Goal: Information Seeking & Learning: Learn about a topic

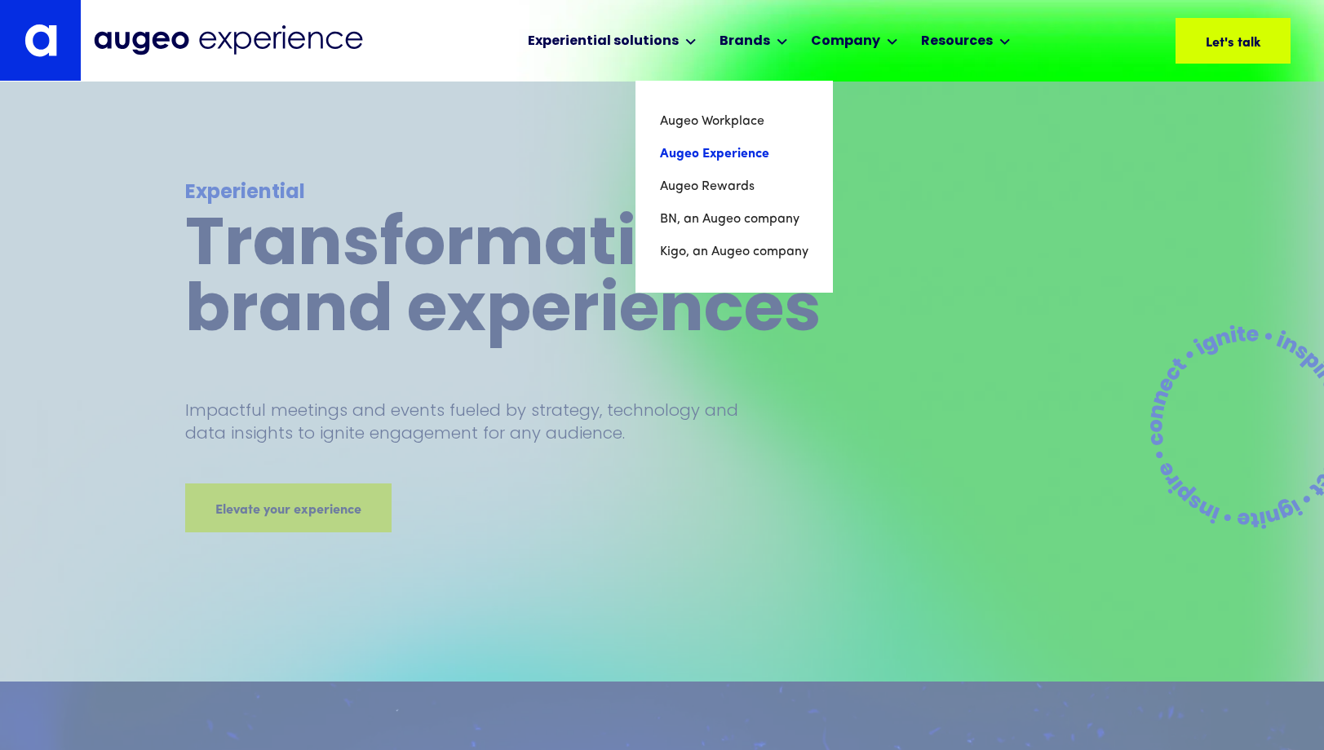
click at [714, 153] on link "Augeo Experience" at bounding box center [734, 154] width 148 height 33
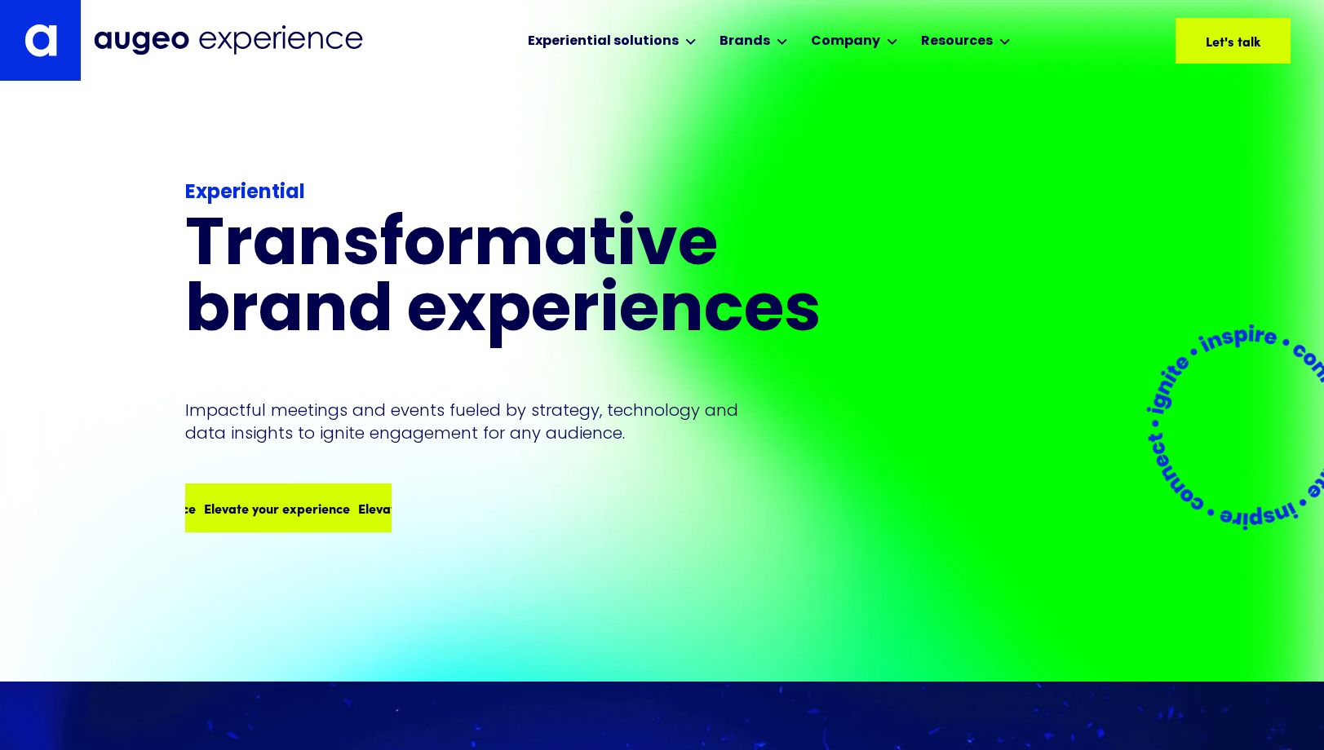
click at [232, 504] on div "Elevate your experience Elevate your experience Elevate your experience Elevate…" at bounding box center [212, 508] width 616 height 20
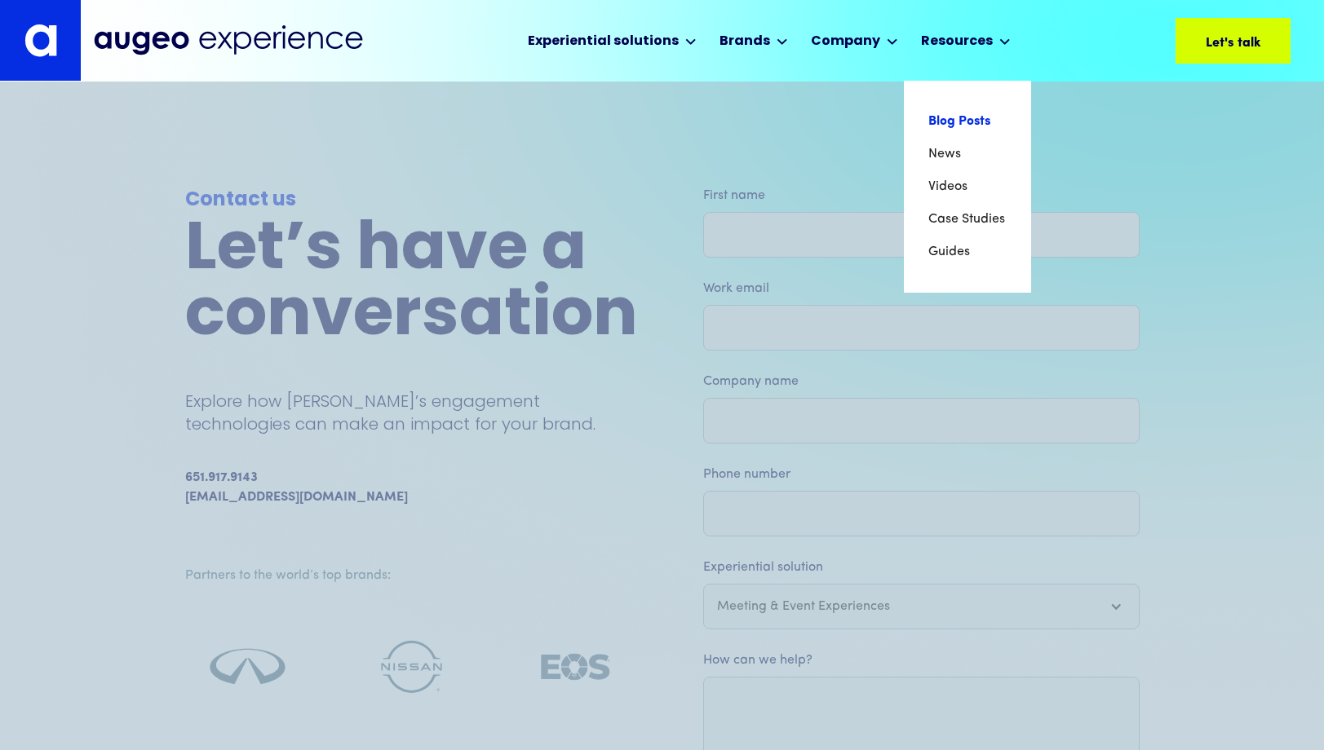
click at [949, 113] on link "Blog Posts" at bounding box center [967, 121] width 78 height 33
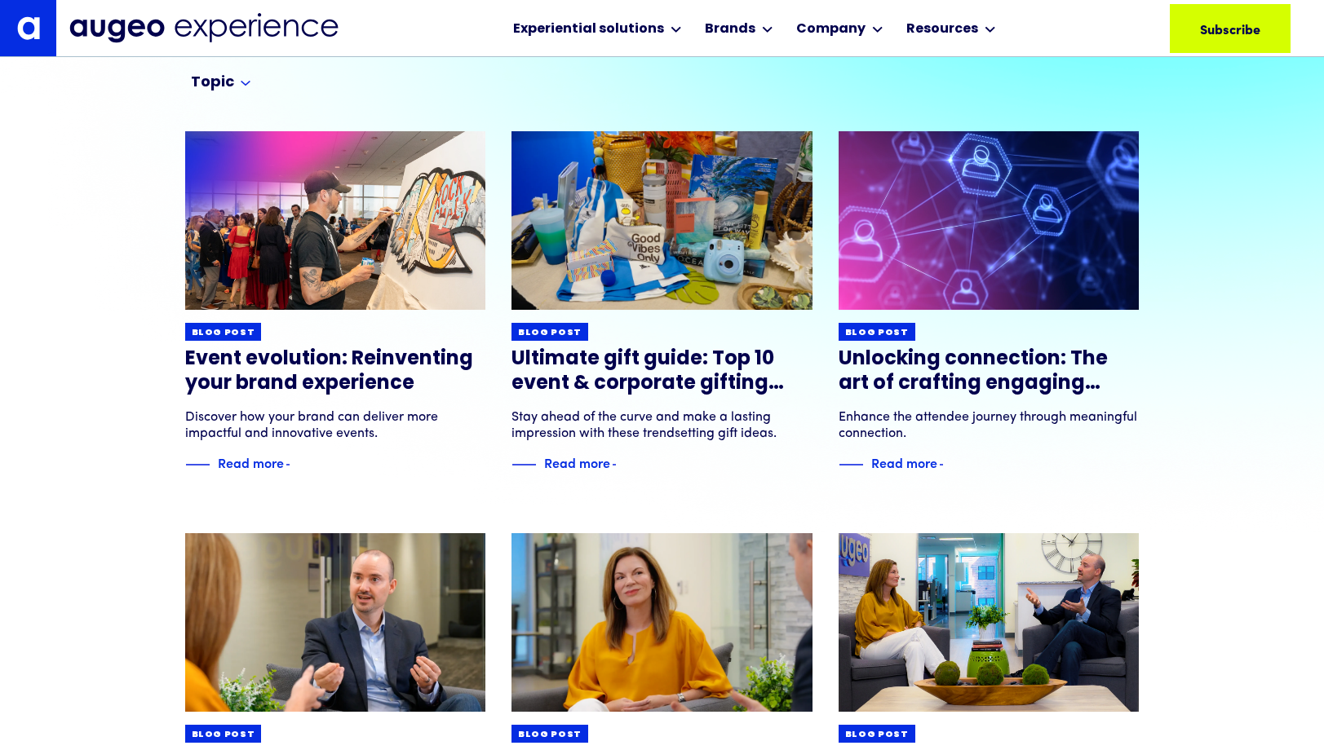
scroll to position [174, 0]
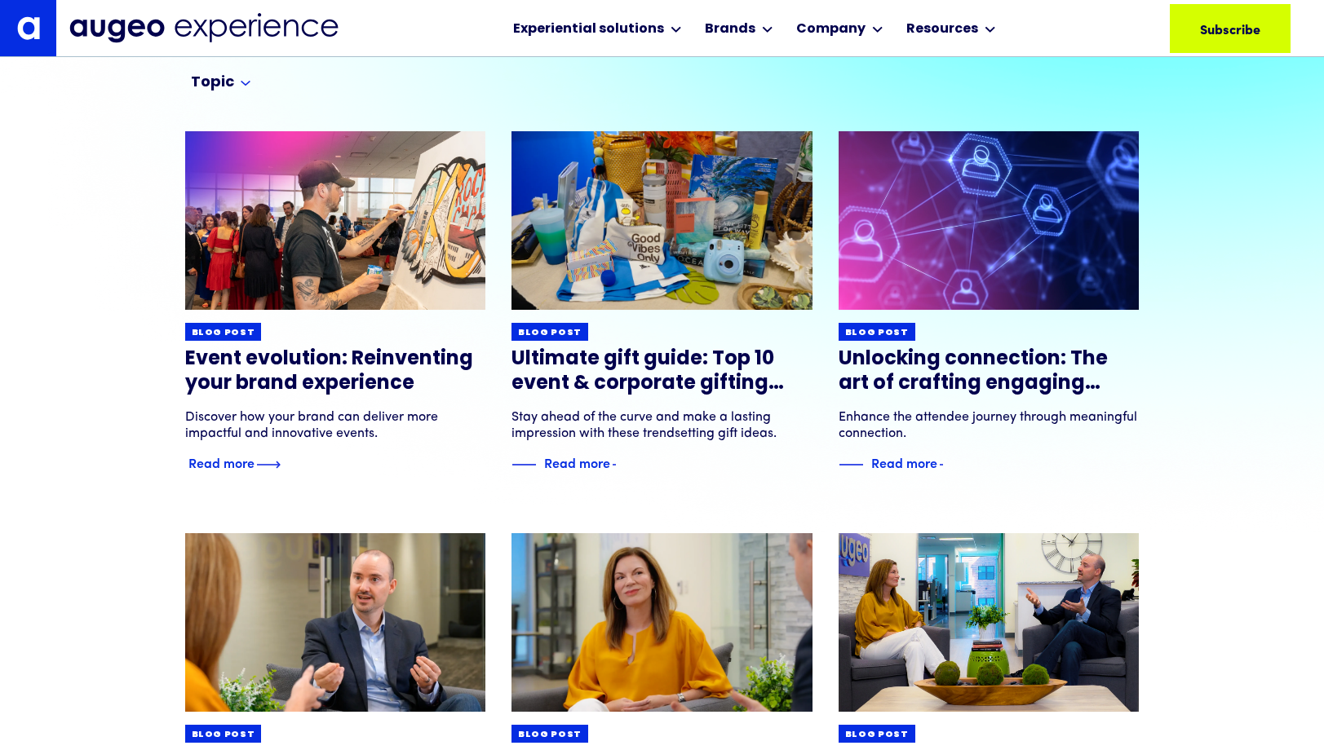
click at [246, 464] on div "Read more" at bounding box center [221, 463] width 66 height 20
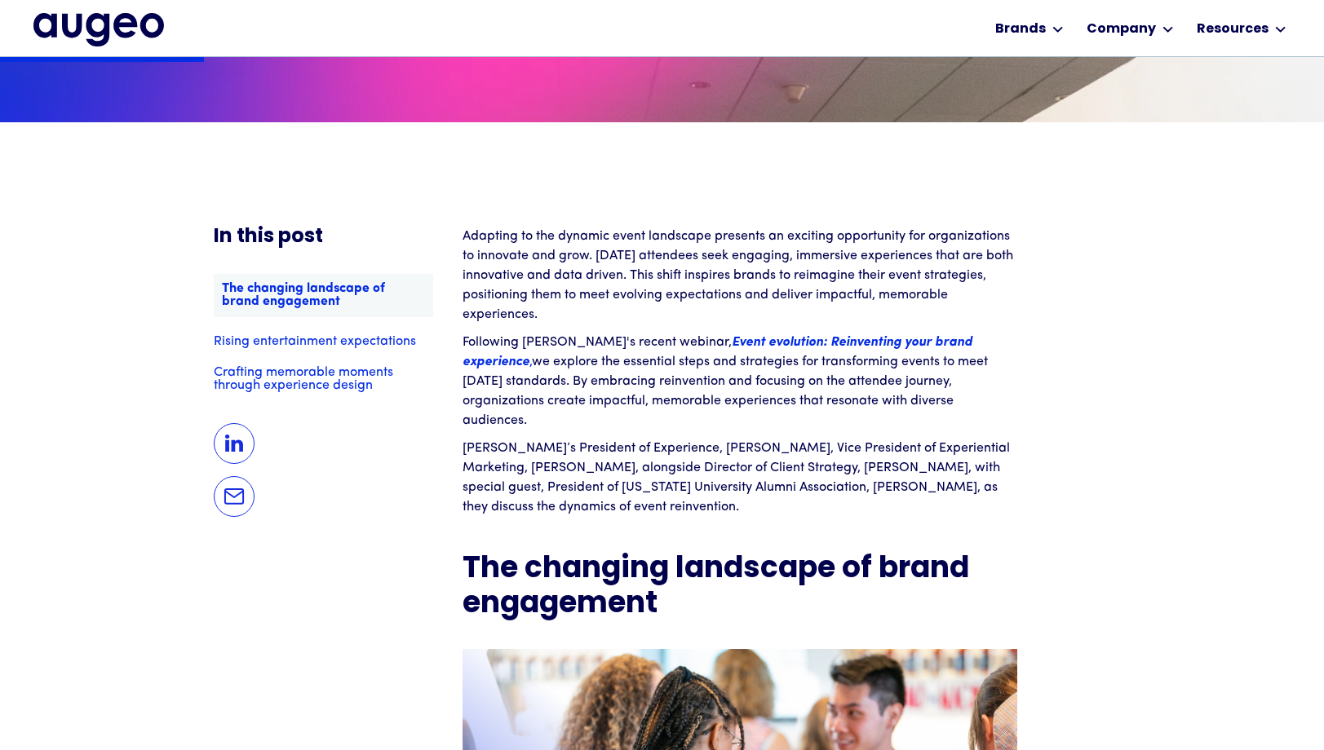
scroll to position [1176, 0]
drag, startPoint x: 786, startPoint y: 235, endPoint x: 811, endPoint y: 235, distance: 24.5
click at [811, 235] on p "Adapting to the dynamic event landscape presents an exciting opportunity for or…" at bounding box center [739, 275] width 555 height 98
click at [774, 236] on p "Adapting to the dynamic event landscape presents an exciting opportunity for or…" at bounding box center [739, 275] width 555 height 98
drag, startPoint x: 715, startPoint y: 235, endPoint x: 663, endPoint y: 311, distance: 92.1
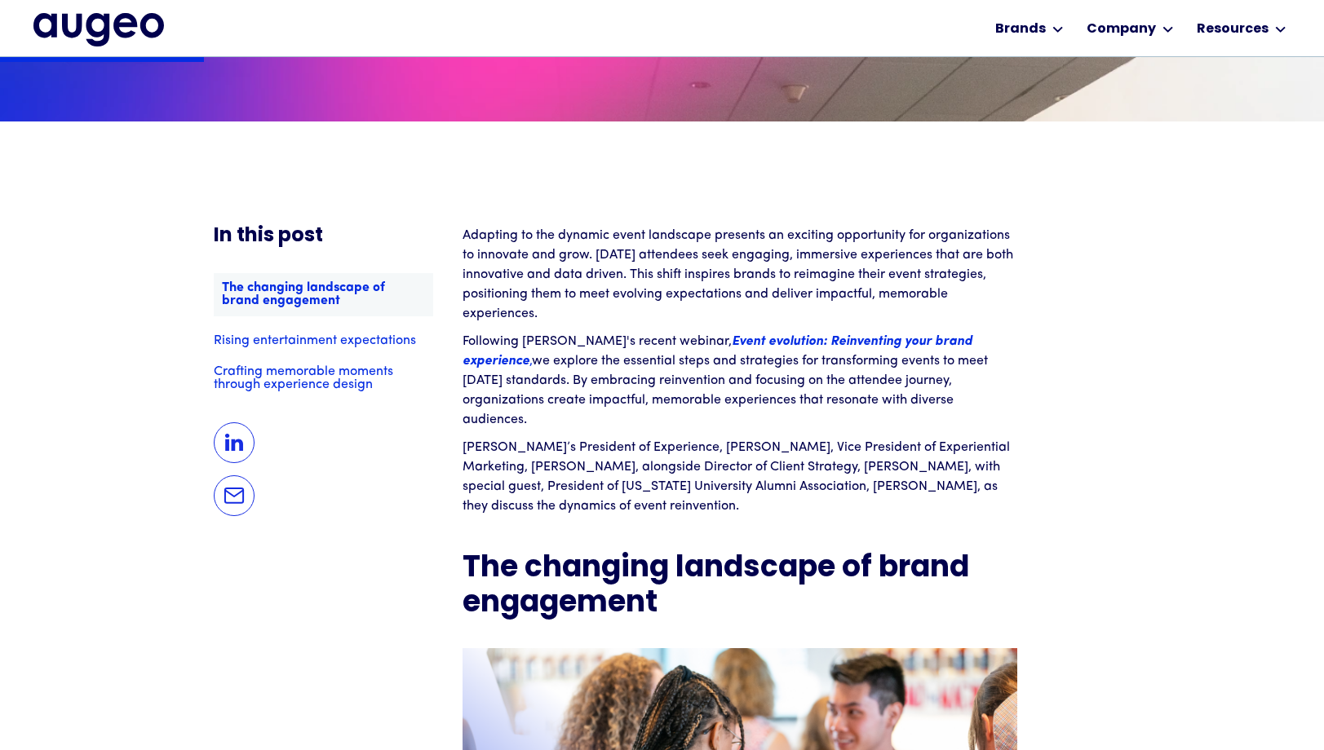
click at [663, 311] on p "Adapting to the dynamic event landscape presents an exciting opportunity for or…" at bounding box center [739, 275] width 555 height 98
copy p "presents an exciting opportunity for organizations to innovate and grow. Today’…"
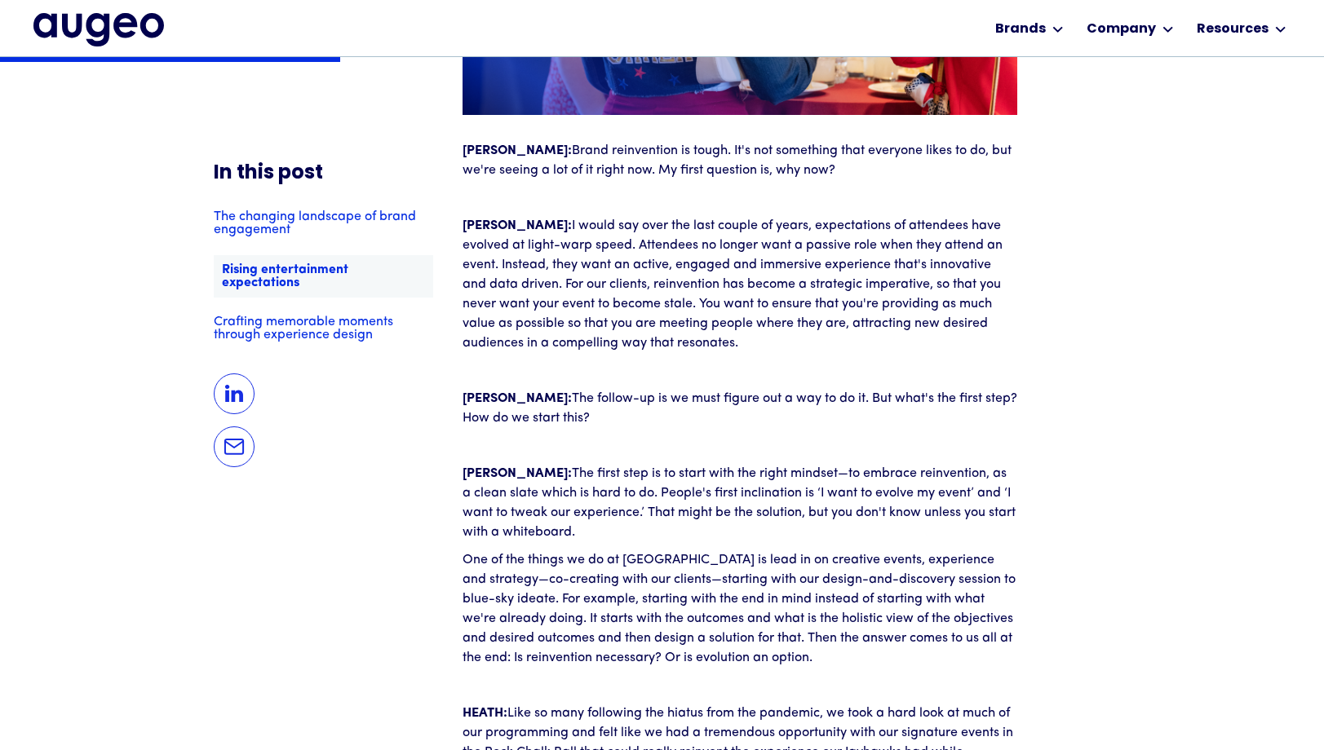
scroll to position [2039, 0]
drag, startPoint x: 463, startPoint y: 244, endPoint x: 491, endPoint y: 250, distance: 28.5
click at [489, 250] on p "‍ JOAN: I would say over the last couple of years, expectations of attendees ha…" at bounding box center [739, 284] width 555 height 137
click at [493, 252] on p "‍ JOAN: I would say over the last couple of years, expectations of attendees ha…" at bounding box center [739, 284] width 555 height 137
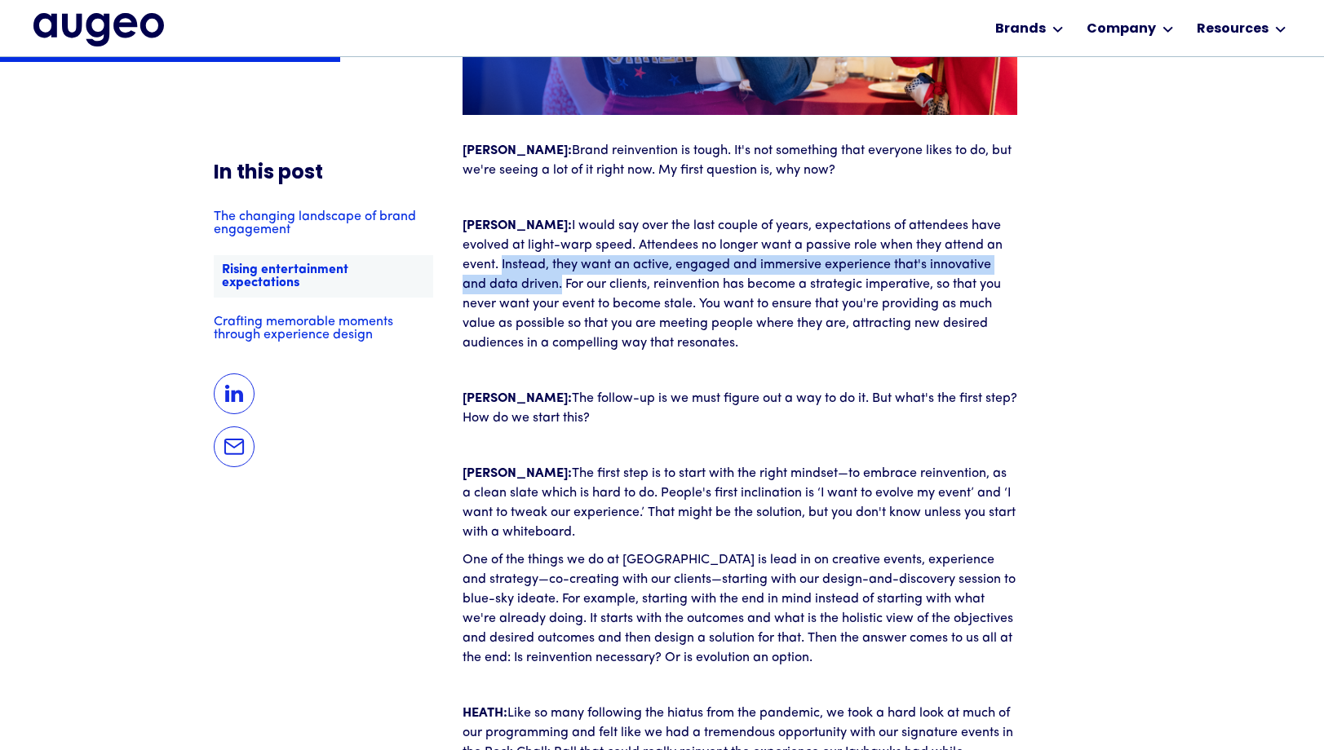
drag, startPoint x: 503, startPoint y: 268, endPoint x: 461, endPoint y: 250, distance: 46.4
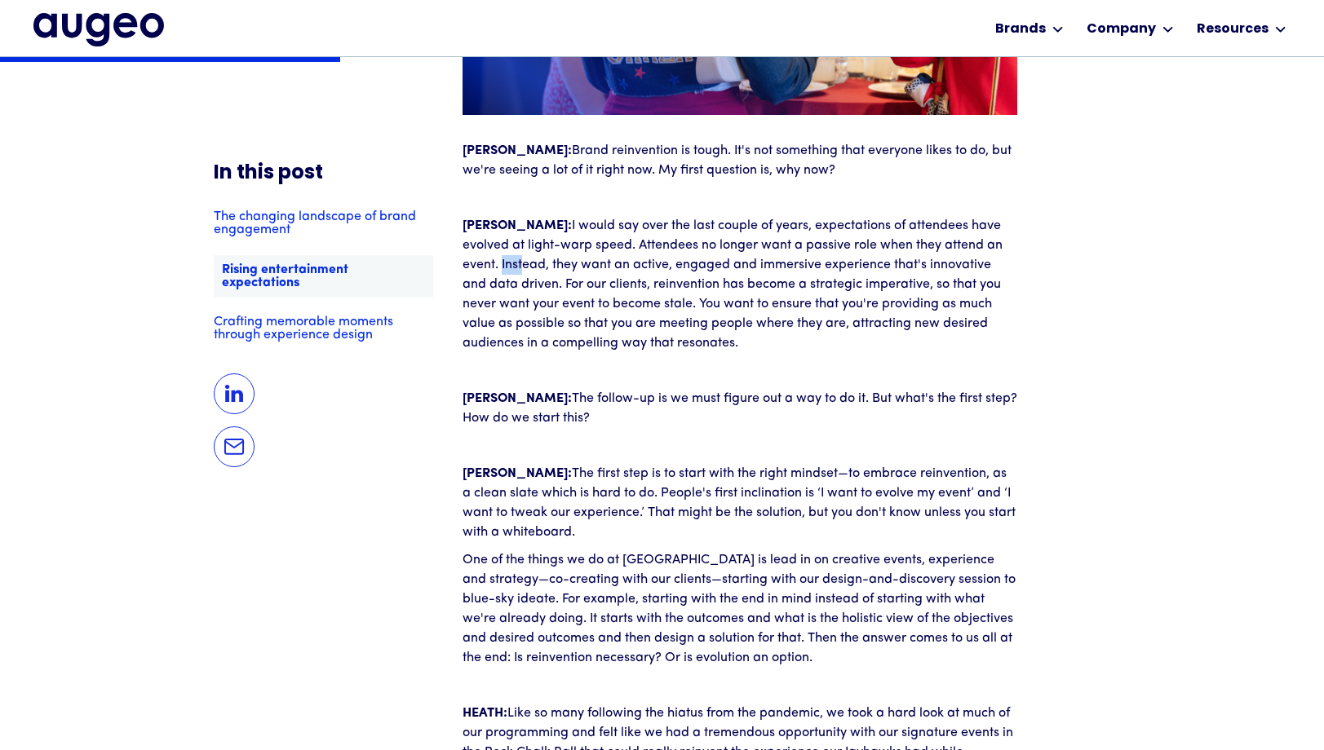
drag, startPoint x: 462, startPoint y: 242, endPoint x: 503, endPoint y: 246, distance: 41.0
click at [481, 245] on p "‍ JOAN: I would say over the last couple of years, expectations of attendees ha…" at bounding box center [739, 284] width 555 height 137
click at [548, 254] on p "‍ JOAN: I would say over the last couple of years, expectations of attendees ha…" at bounding box center [739, 284] width 555 height 137
drag, startPoint x: 462, startPoint y: 244, endPoint x: 620, endPoint y: 284, distance: 163.2
click at [620, 284] on p "‍ JOAN: I would say over the last couple of years, expectations of attendees ha…" at bounding box center [739, 284] width 555 height 137
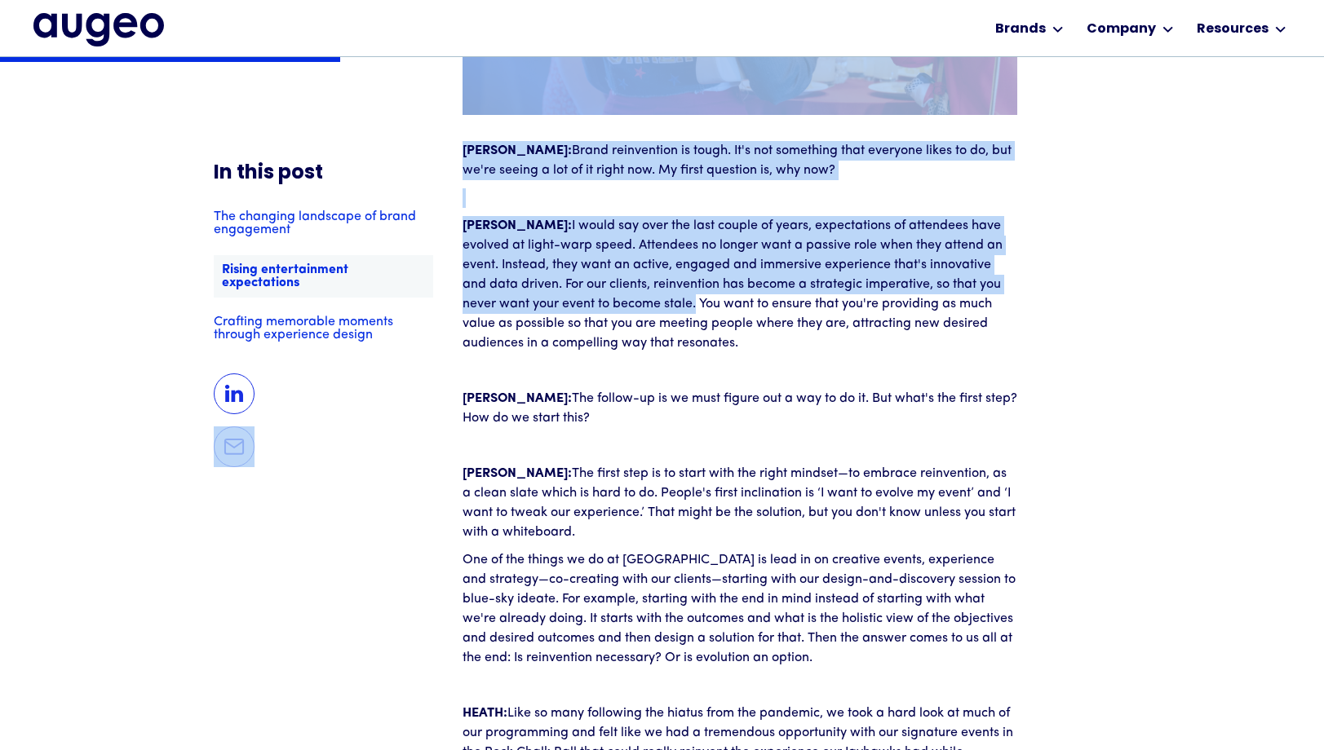
drag, startPoint x: 626, startPoint y: 284, endPoint x: 457, endPoint y: 243, distance: 174.4
copy div "Adapting to the dynamic event landscape presents an exciting opportunity for or…"
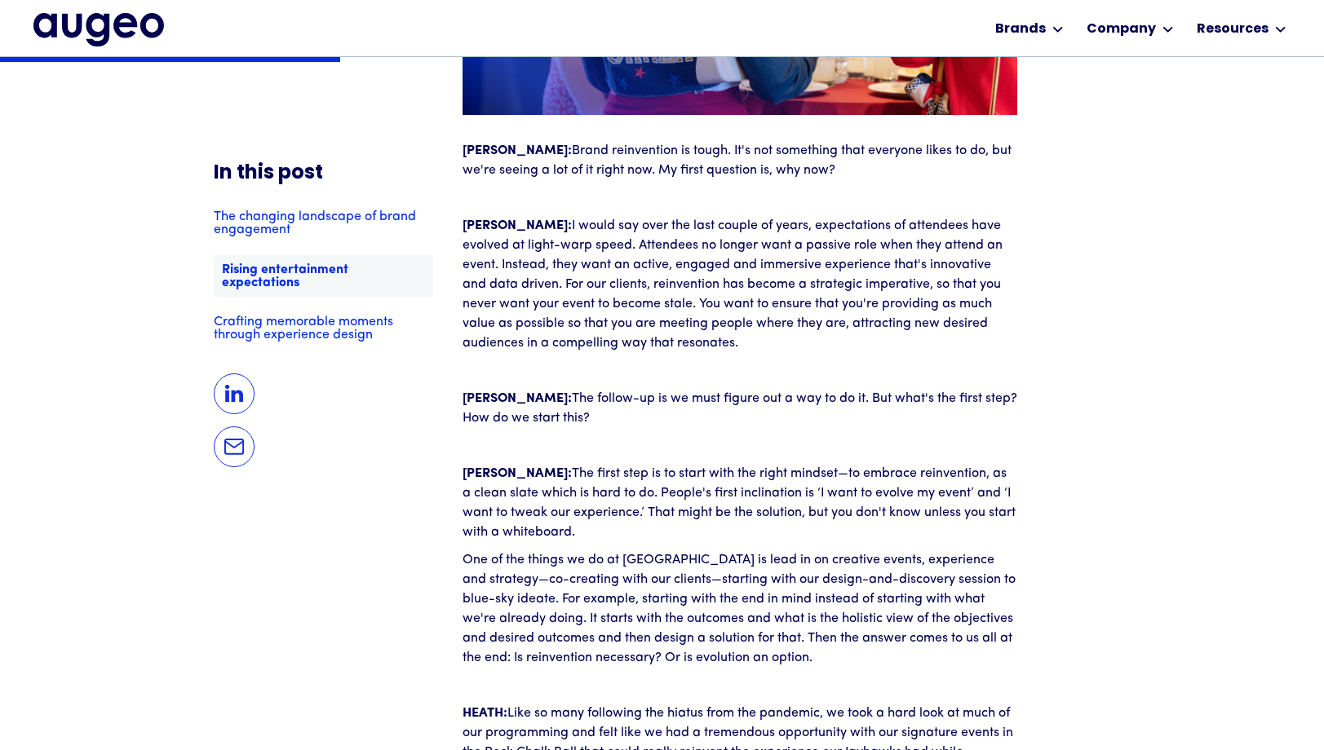
click at [831, 575] on p "One of the things we do at Augeo is lead in on creative events, experience and …" at bounding box center [739, 608] width 555 height 117
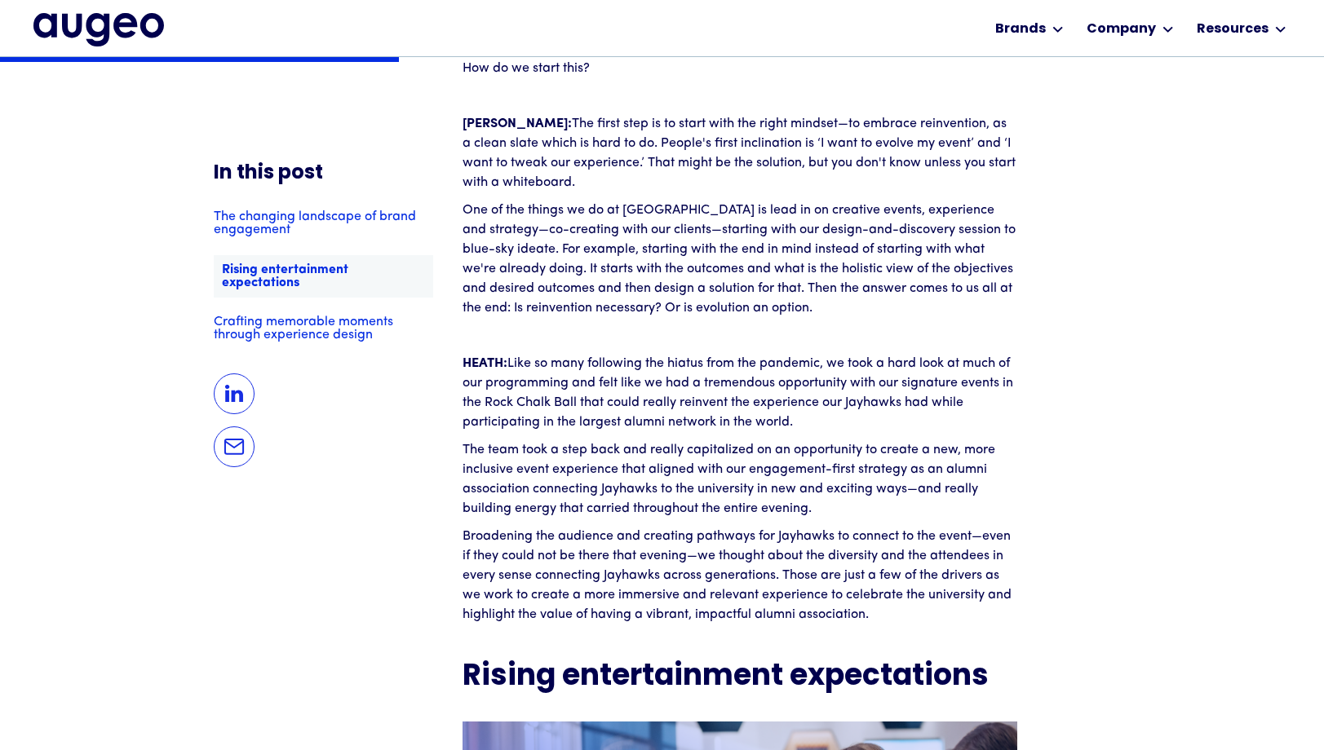
scroll to position [2389, 0]
click at [756, 291] on p "One of the things we do at Augeo is lead in on creative events, experience and …" at bounding box center [739, 258] width 555 height 117
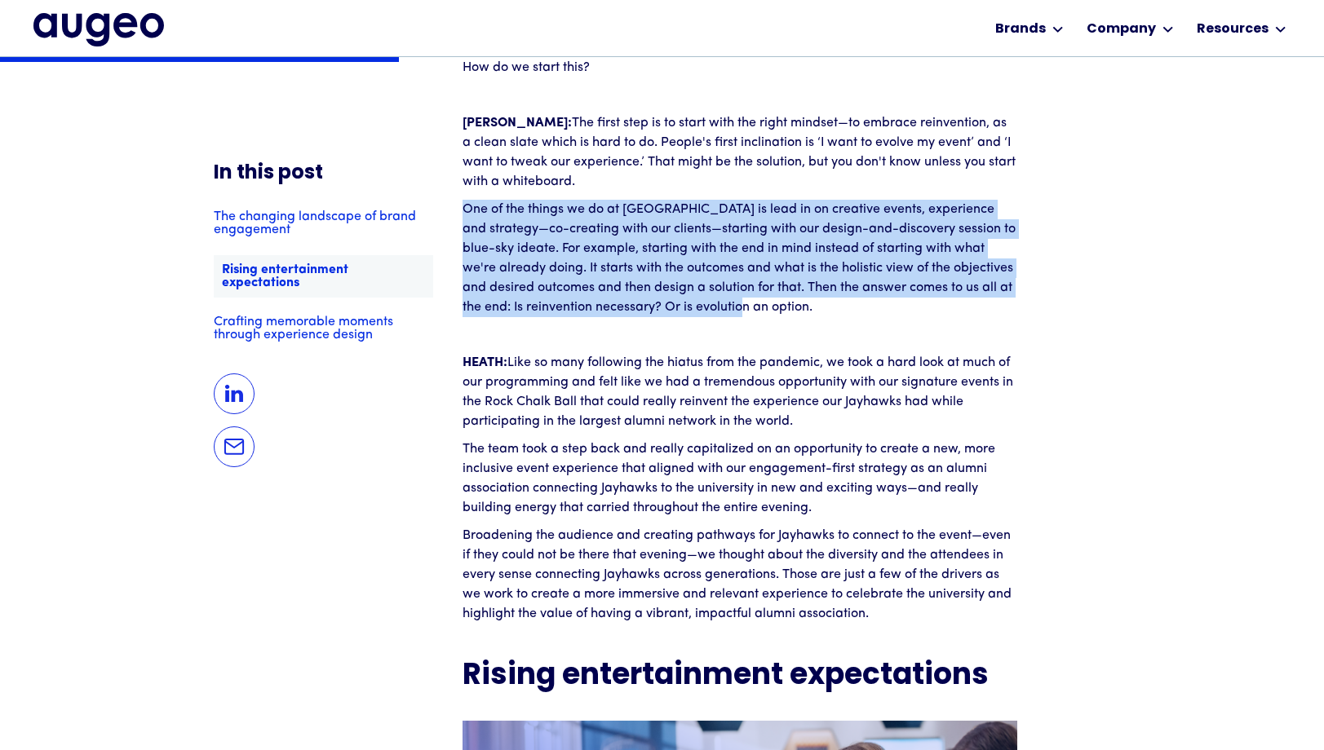
drag, startPoint x: 754, startPoint y: 286, endPoint x: 462, endPoint y: 190, distance: 307.4
click at [462, 200] on p "One of the things we do at Augeo is lead in on creative events, experience and …" at bounding box center [739, 258] width 555 height 117
copy p "One of the things we do at Augeo is lead in on creative events, experience and …"
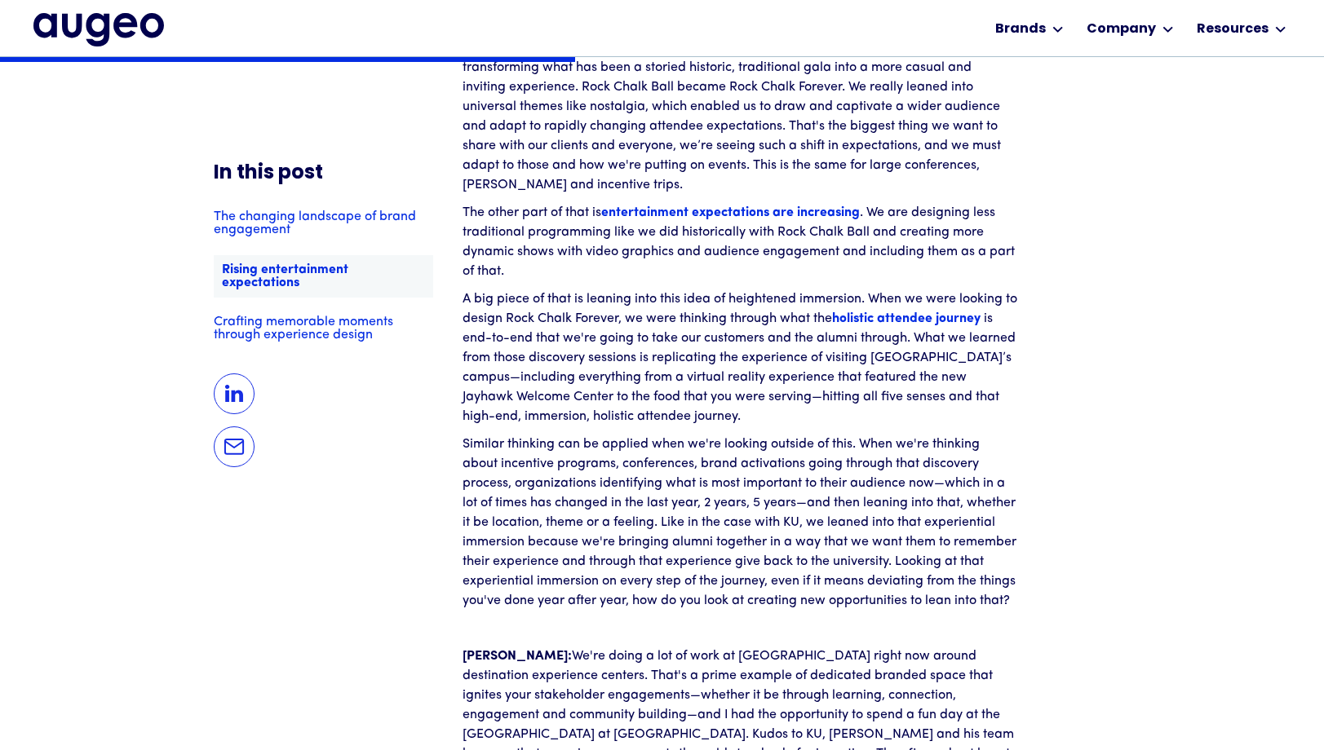
scroll to position [3582, 0]
click at [538, 205] on p "The other part of that is entertainment expectations are increasing . We are de…" at bounding box center [739, 241] width 555 height 78
drag, startPoint x: 514, startPoint y: 207, endPoint x: 458, endPoint y: 157, distance: 74.5
copy div "Adapting to the dynamic event landscape presents an exciting opportunity for or…"
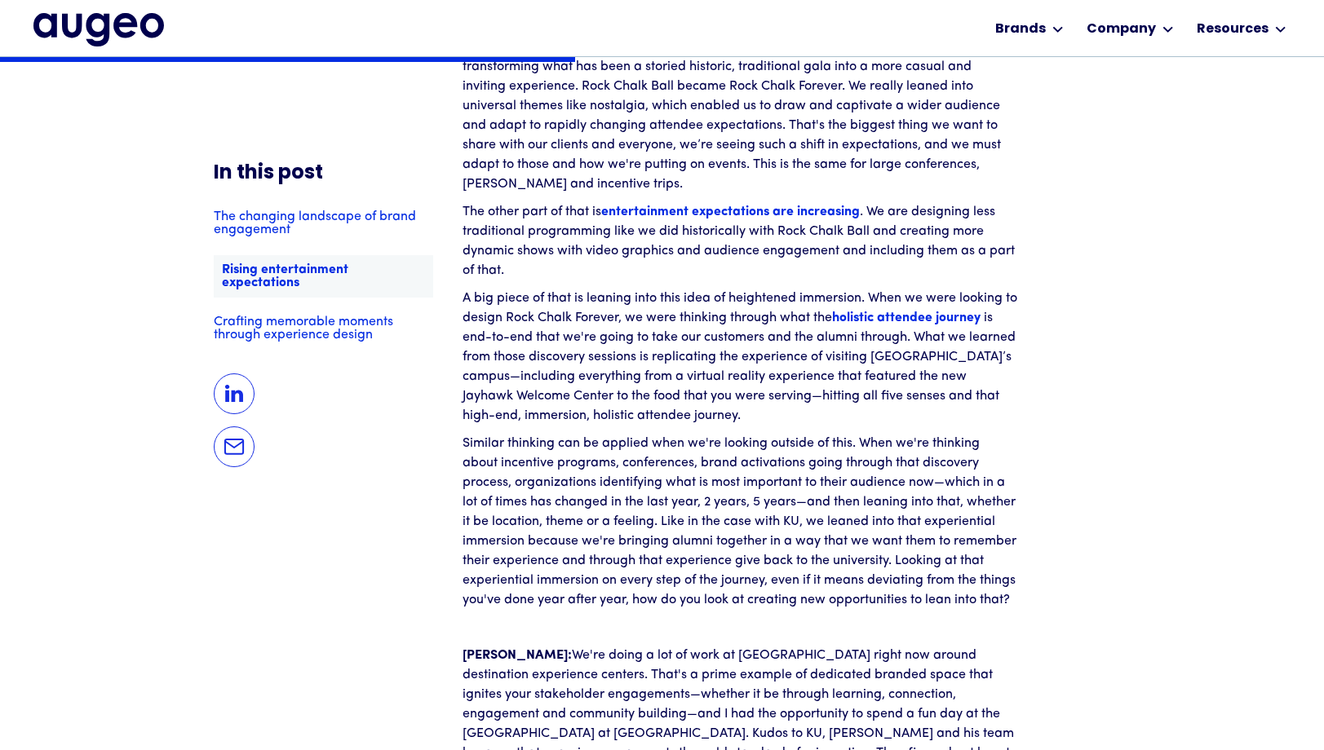
click at [749, 289] on p "A big piece of that is leaning into this idea of heightened immersion. When we …" at bounding box center [739, 357] width 555 height 137
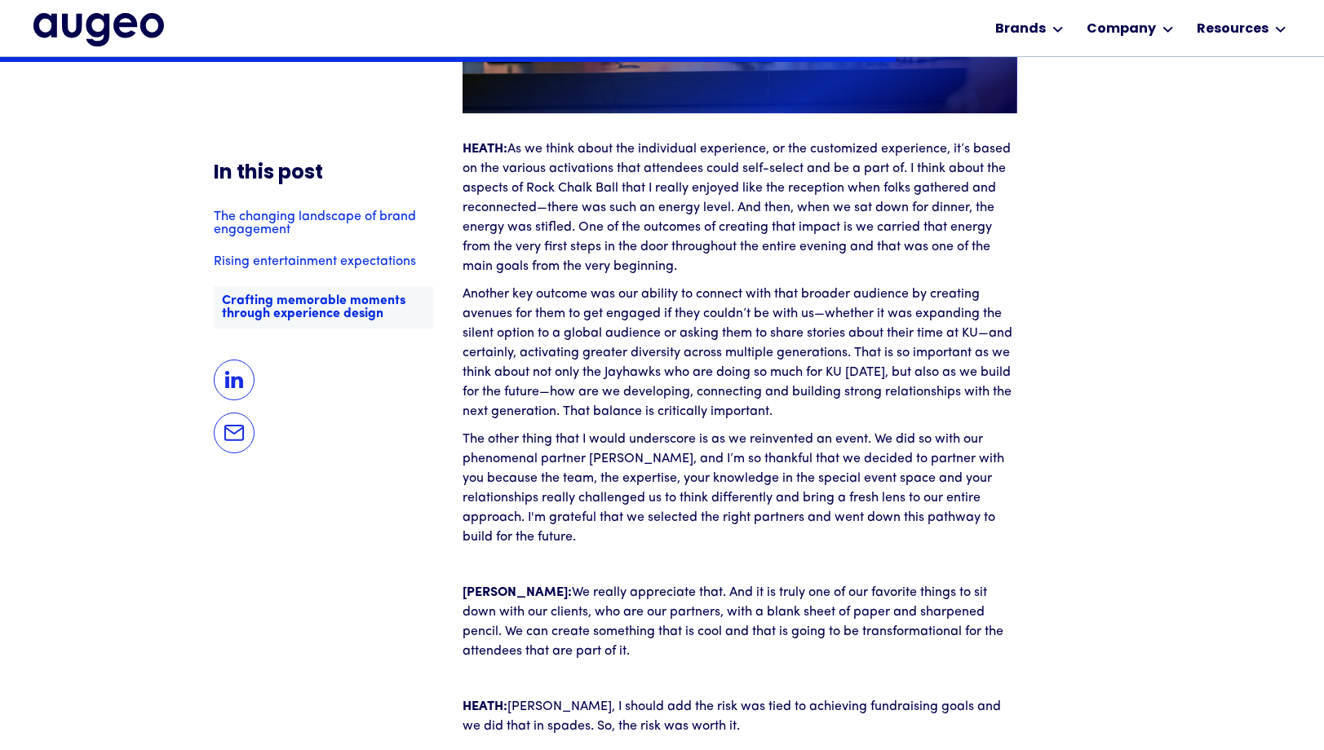
scroll to position [5579, 0]
click at [846, 205] on p "HEATH: As we think about the individual experience, or the customized experienc…" at bounding box center [739, 207] width 555 height 137
drag, startPoint x: 860, startPoint y: 167, endPoint x: 901, endPoint y: 201, distance: 53.2
click at [901, 201] on p "HEATH: As we think about the individual experience, or the customized experienc…" at bounding box center [739, 207] width 555 height 137
copy p "we carried that energy from the very first steps in the door throughout the ent…"
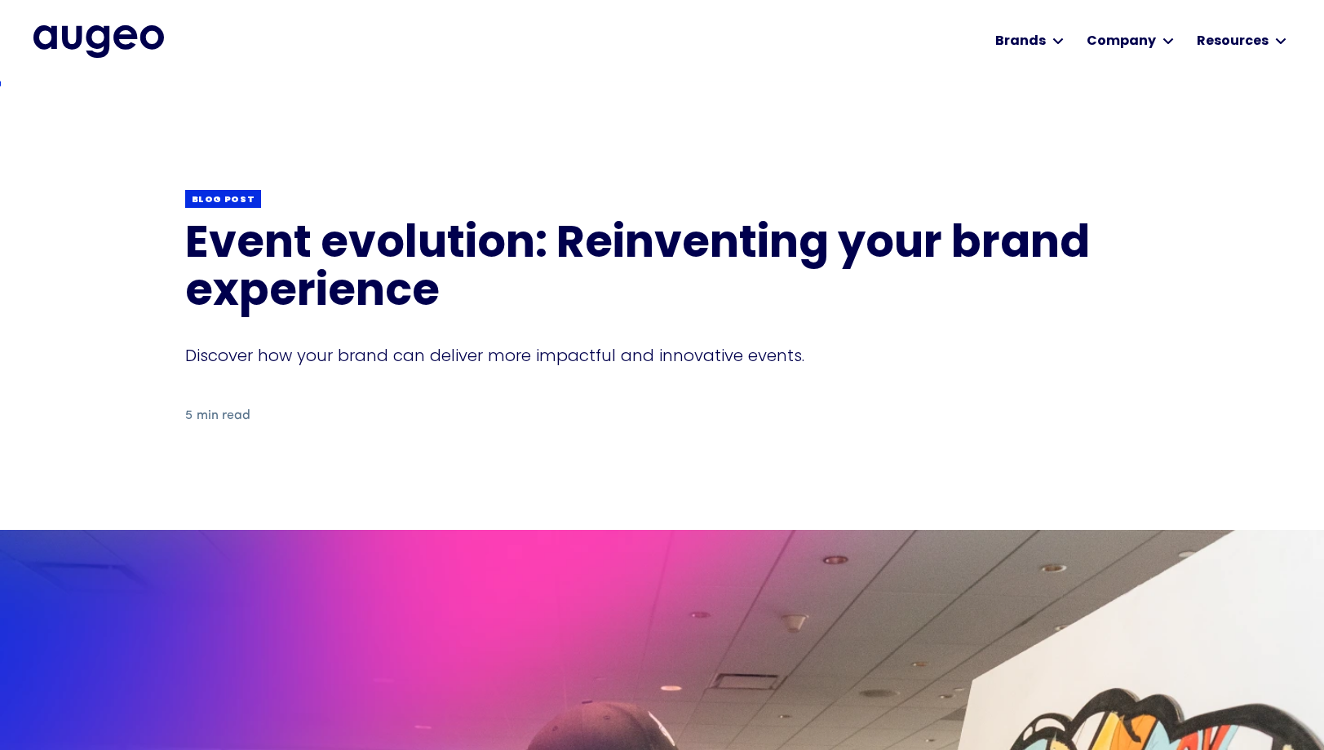
scroll to position [0, 0]
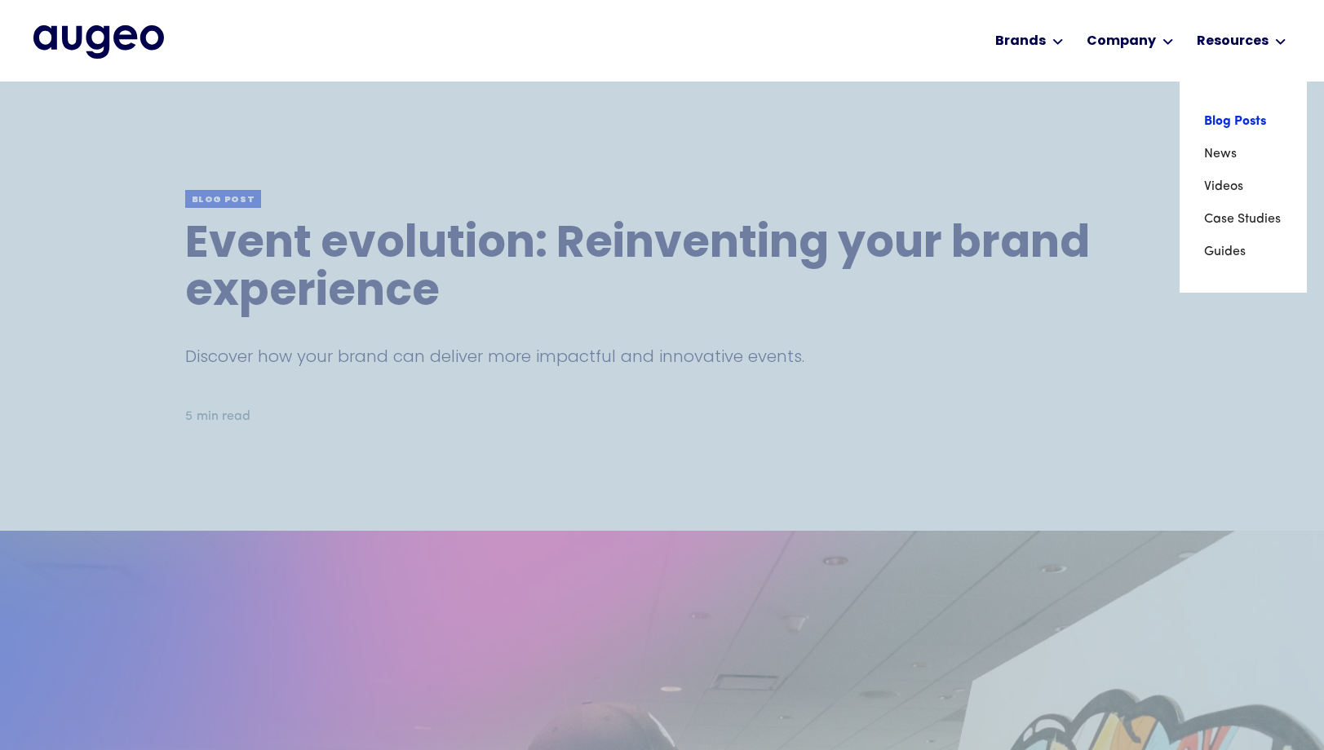
click at [1216, 122] on link "Blog Posts" at bounding box center [1243, 121] width 78 height 33
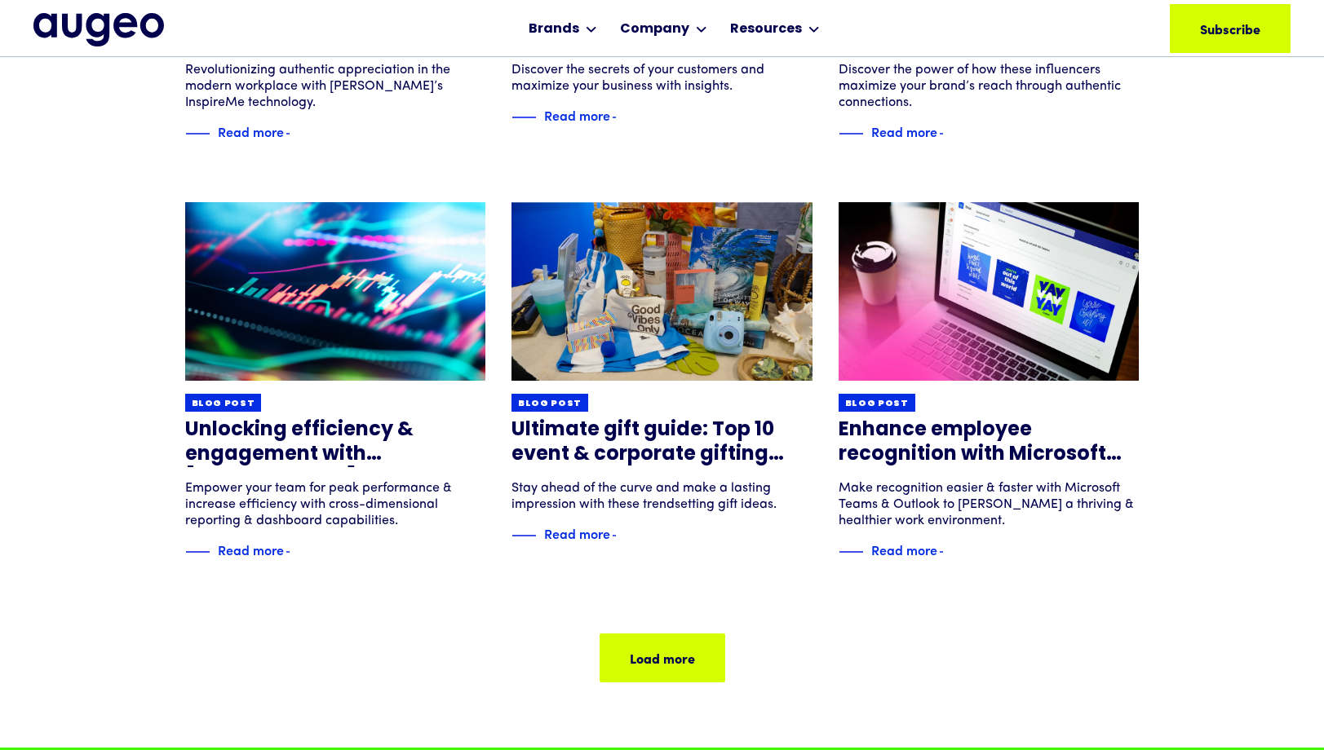
scroll to position [940, 0]
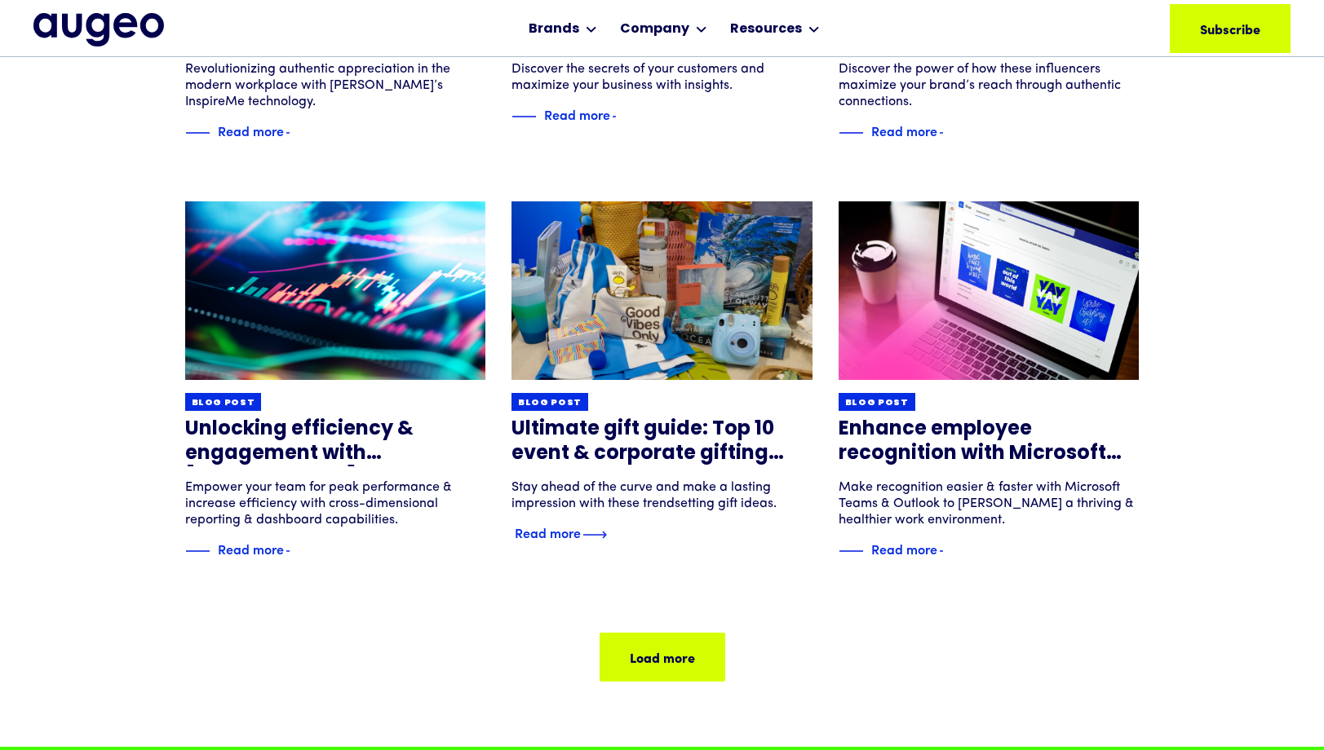
click at [581, 522] on link "Blog post Ultimate gift guide: Top 10 event & corporate gifting trends Stay ahe…" at bounding box center [661, 372] width 301 height 343
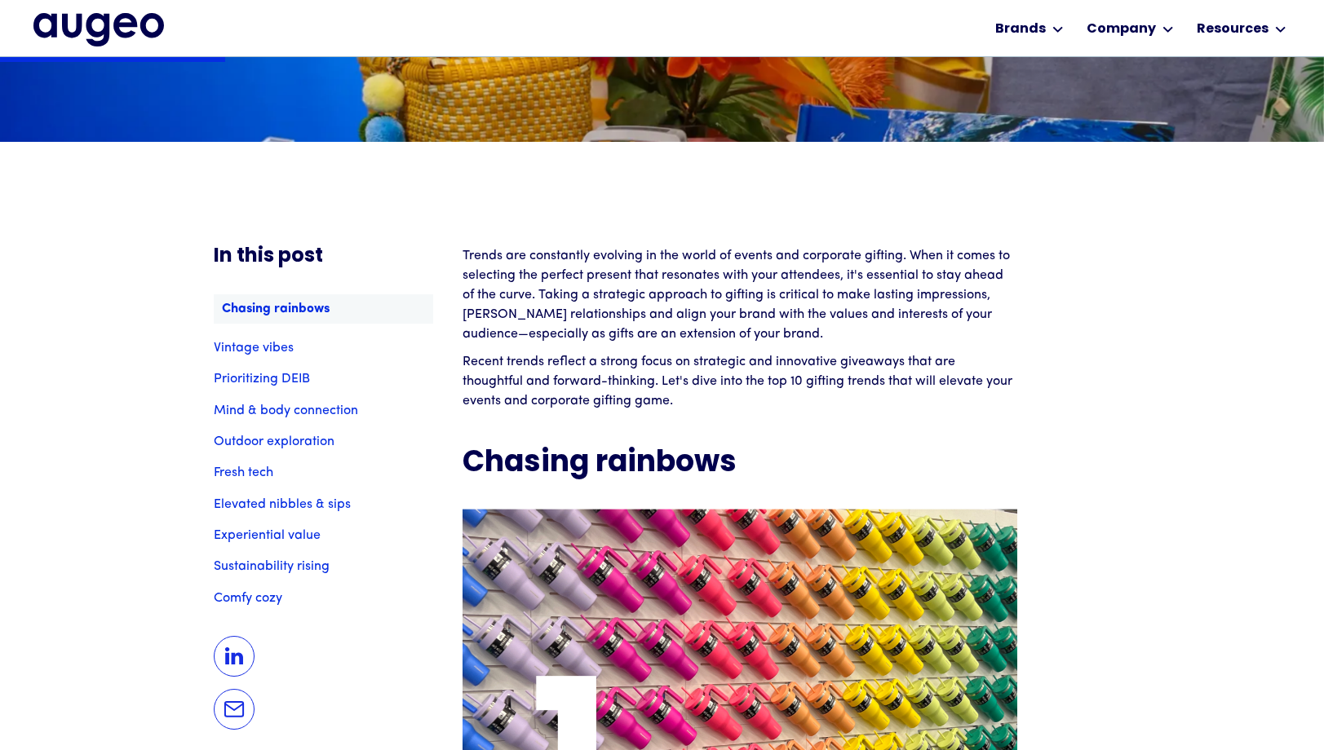
scroll to position [1156, 0]
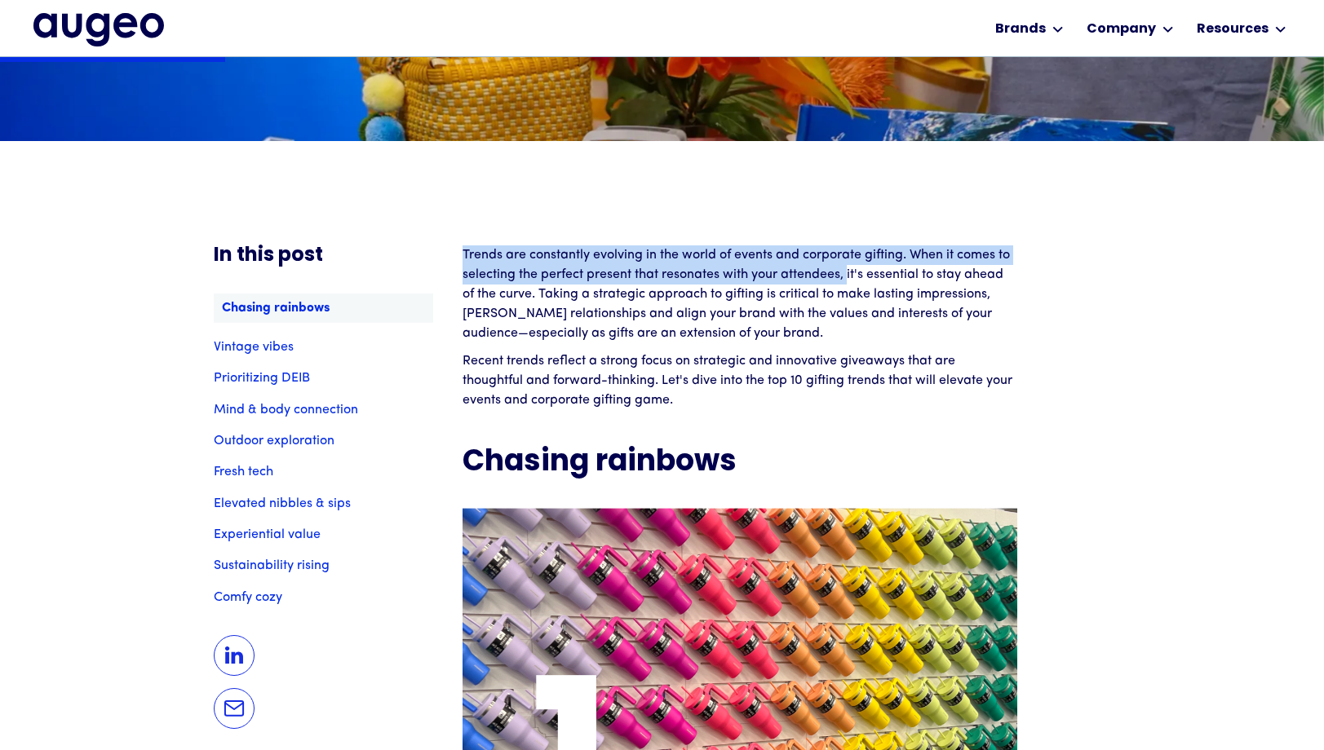
drag, startPoint x: 462, startPoint y: 254, endPoint x: 845, endPoint y: 267, distance: 382.7
click at [846, 268] on p "Trends are constantly evolving in the world of events and corporate gifting. Wh…" at bounding box center [739, 294] width 555 height 98
copy p "Trends are constantly evolving in the world of events and corporate gifting. Wh…"
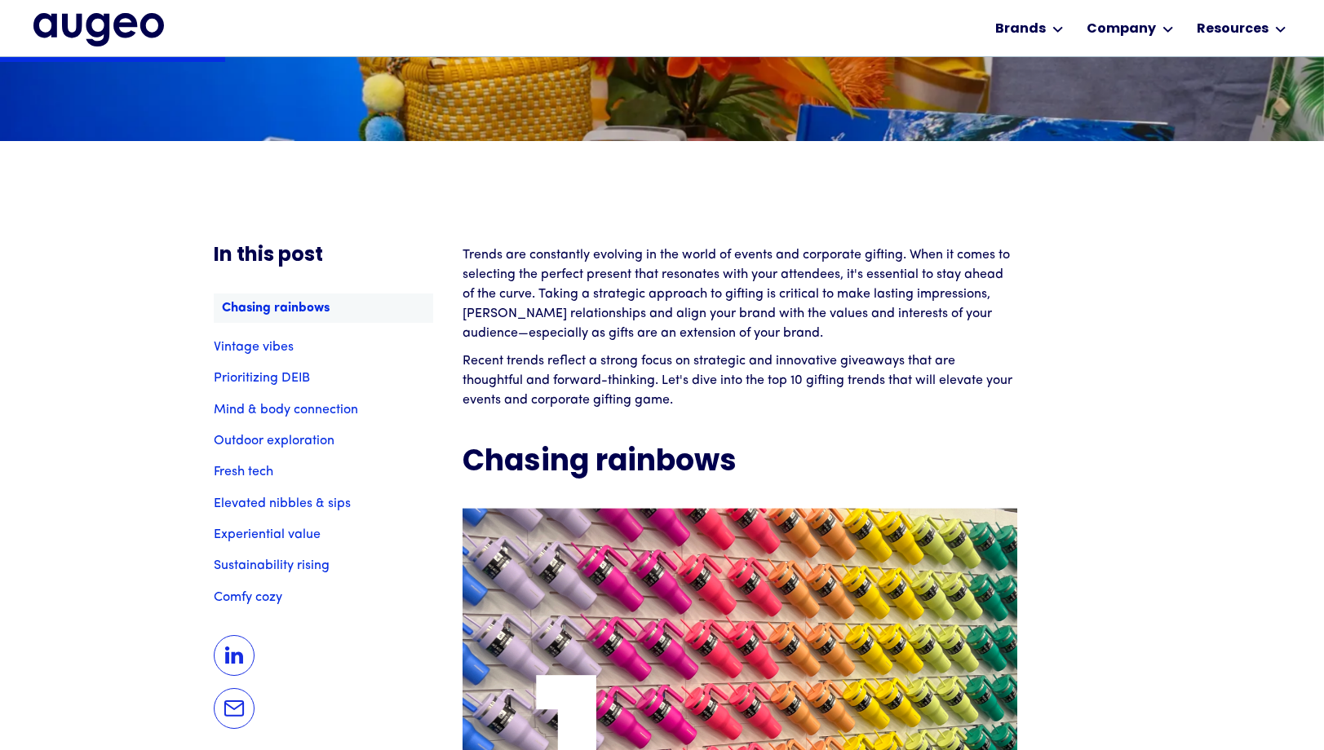
click at [864, 409] on p "Recent trends reflect a strong focus on strategic and innovative giveaways that…" at bounding box center [739, 380] width 555 height 59
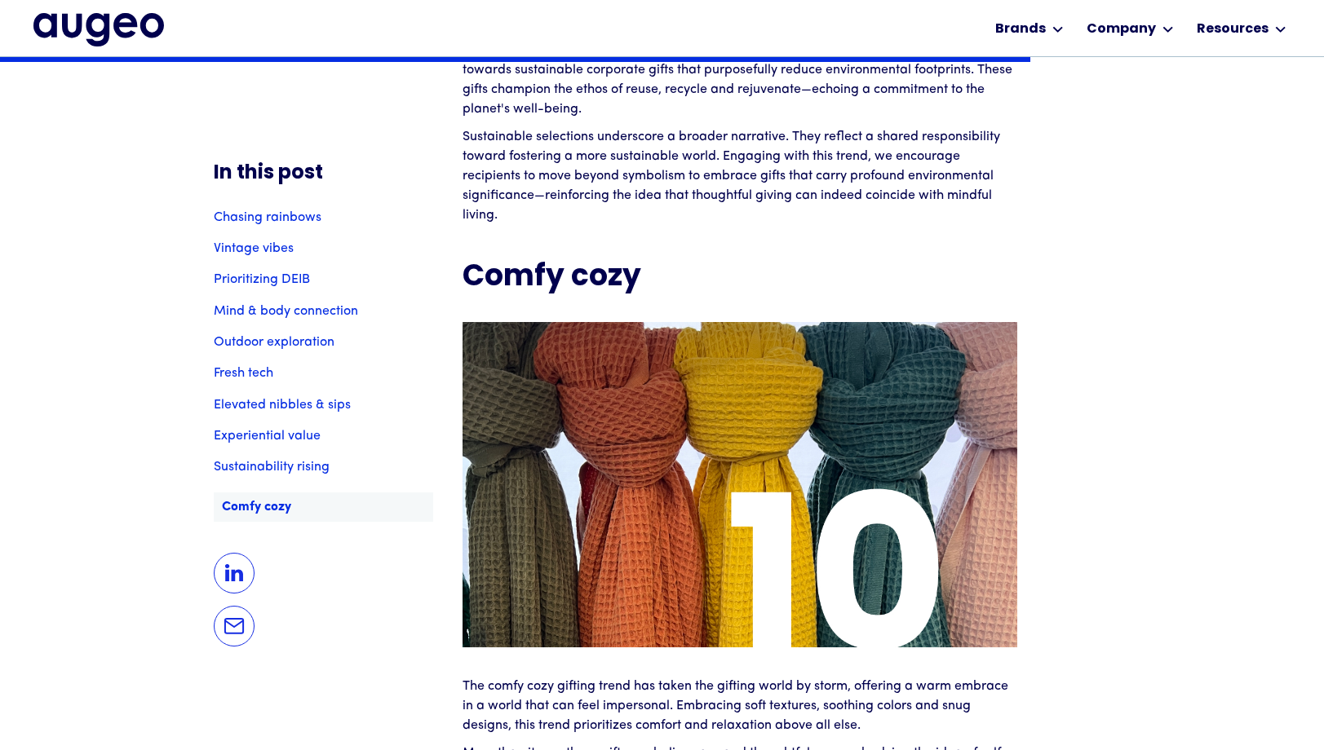
scroll to position [6974, 0]
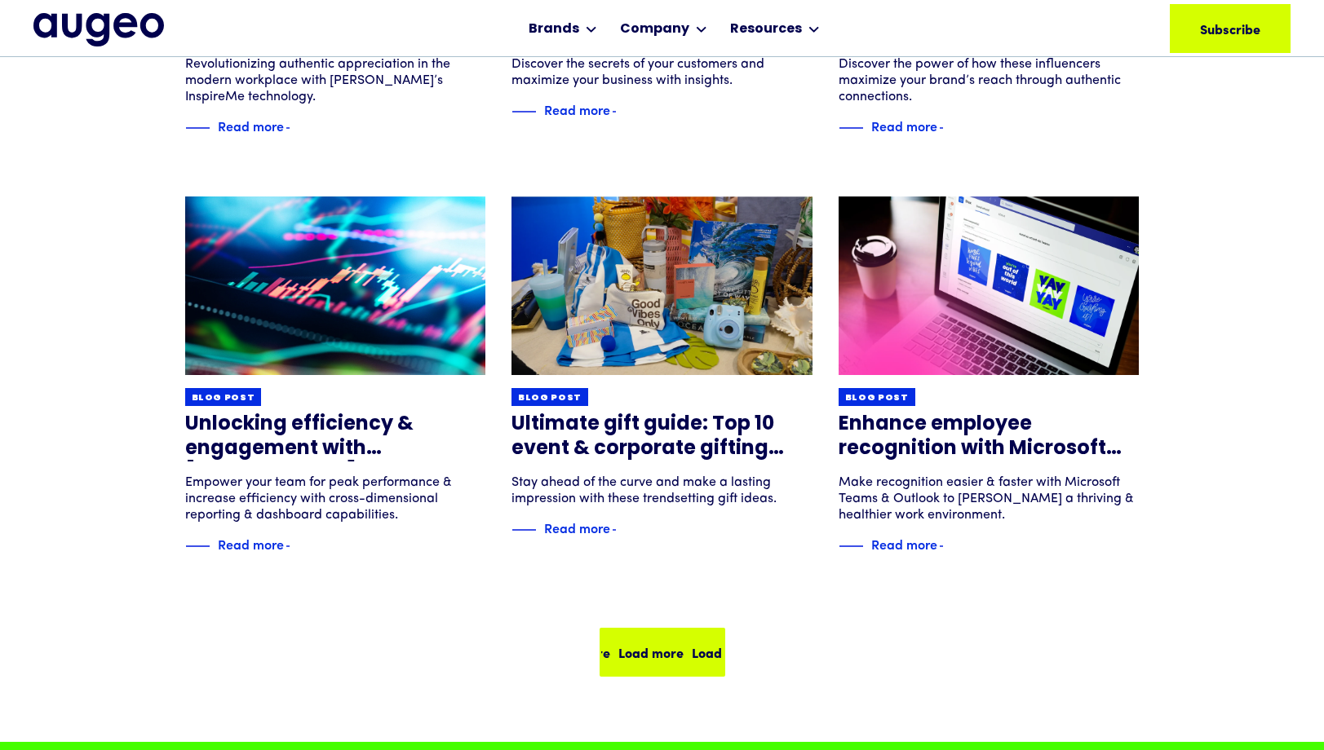
click at [661, 643] on div "Load more Load more Load more Load more" at bounding box center [686, 653] width 294 height 20
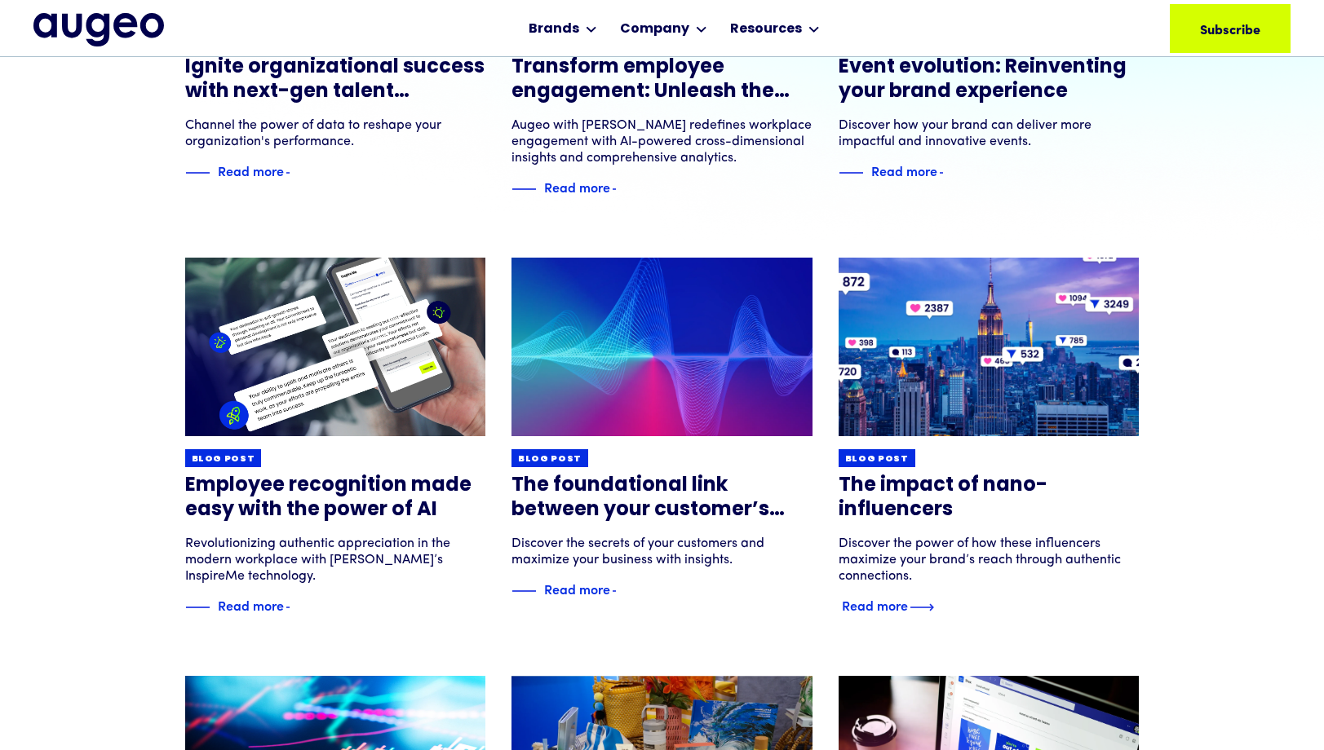
scroll to position [466, 0]
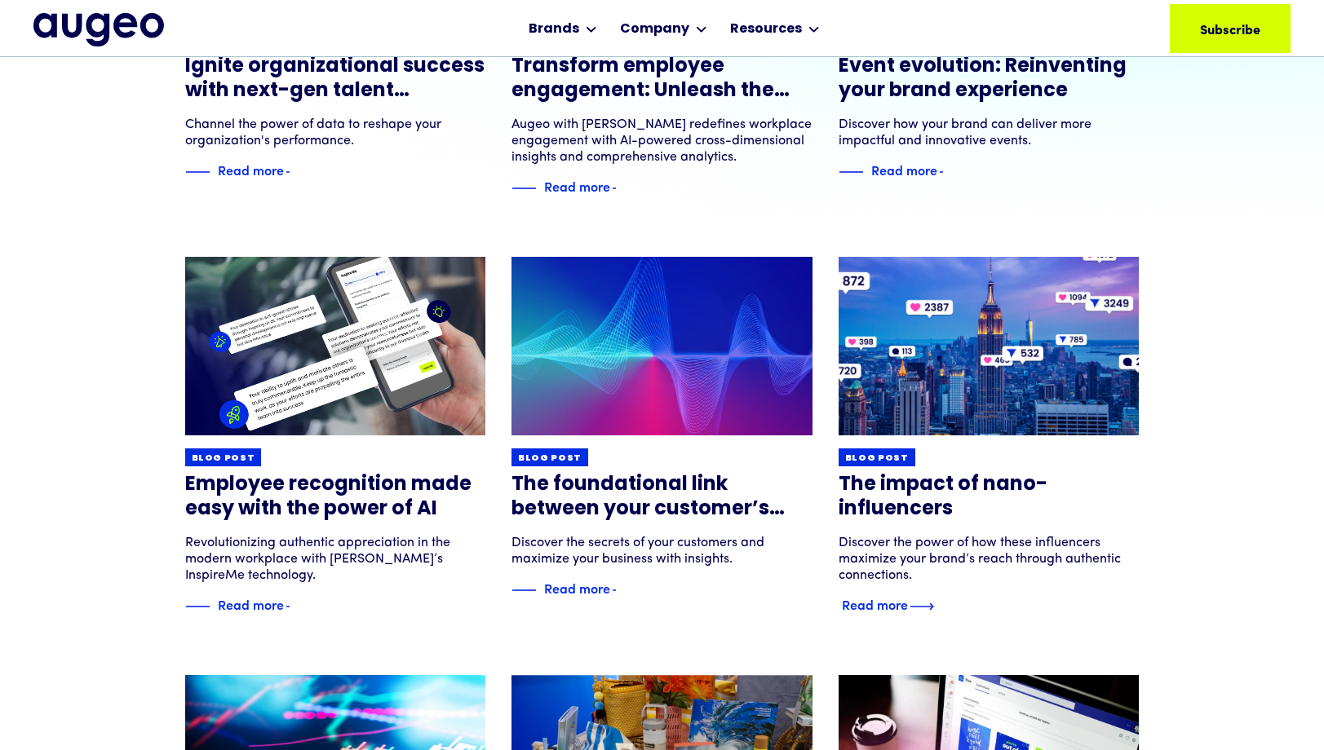
click at [922, 498] on h3 "The impact of nano-influencers" at bounding box center [988, 497] width 301 height 49
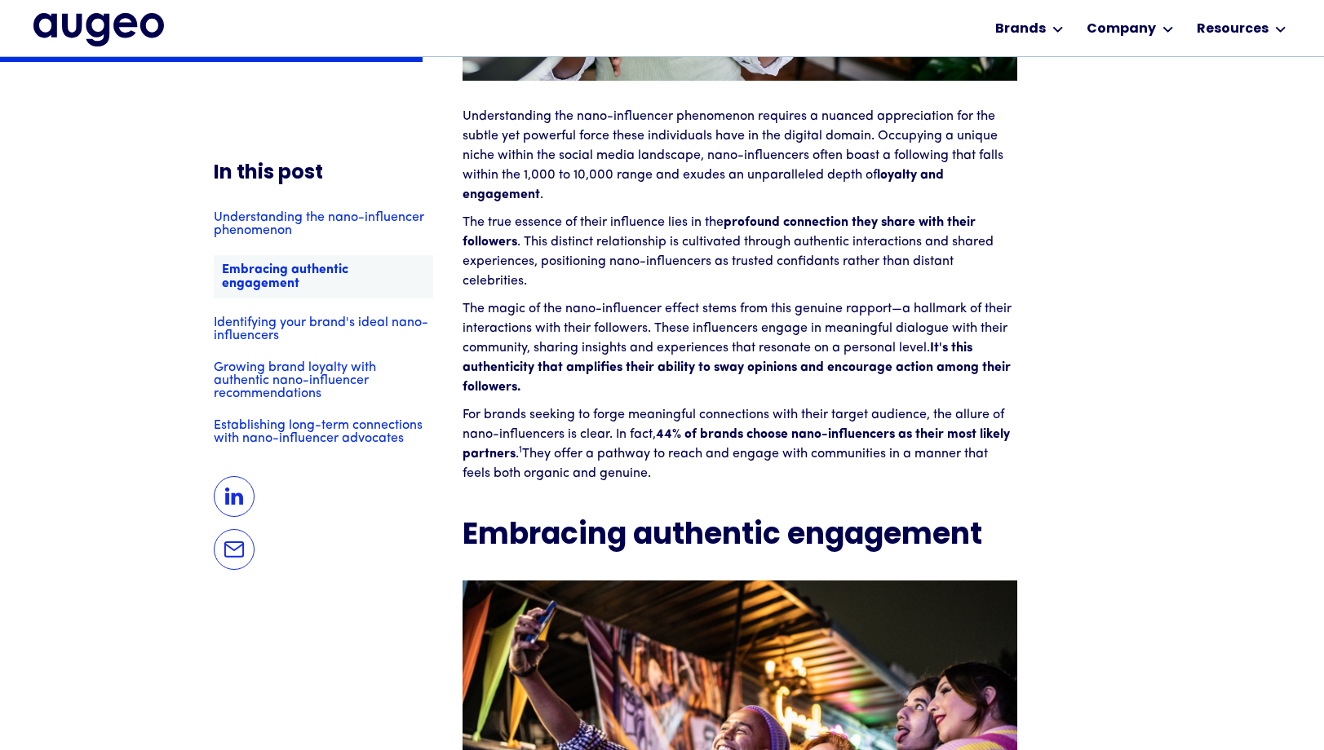
scroll to position [1887, 0]
